Goal: Communication & Community: Answer question/provide support

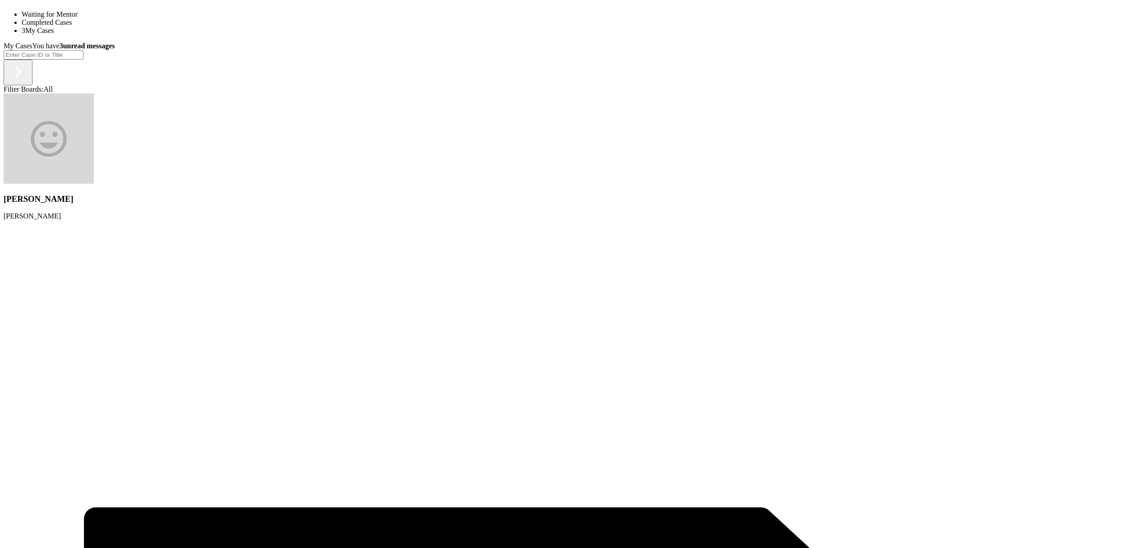
scroll to position [89, 0]
click at [61, 212] on span "[PERSON_NAME]" at bounding box center [32, 216] width 57 height 8
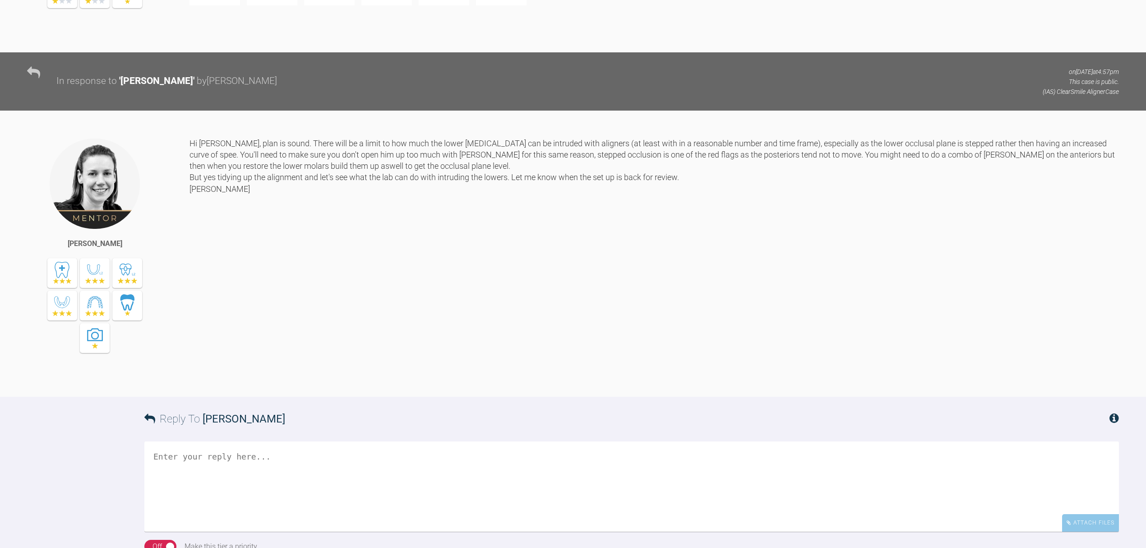
scroll to position [1324, 0]
